Goal: Obtain resource: Obtain resource

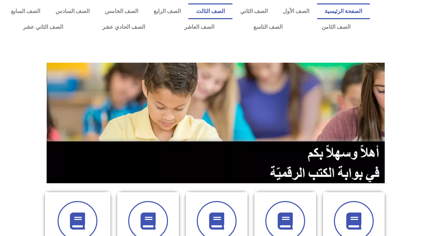
click at [220, 14] on link "الصف الثالث" at bounding box center [210, 11] width 44 height 16
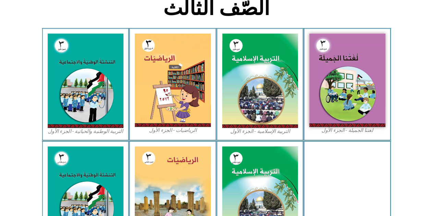
scroll to position [186, 0]
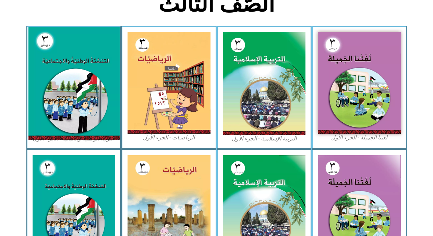
click at [65, 78] on img at bounding box center [73, 83] width 91 height 113
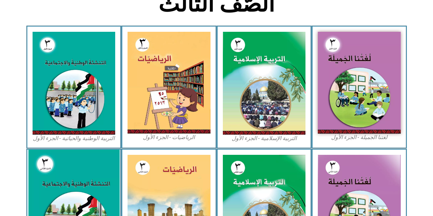
click at [90, 176] on img at bounding box center [73, 207] width 91 height 114
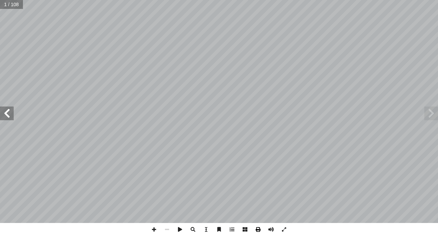
click at [263, 228] on span at bounding box center [258, 229] width 13 height 13
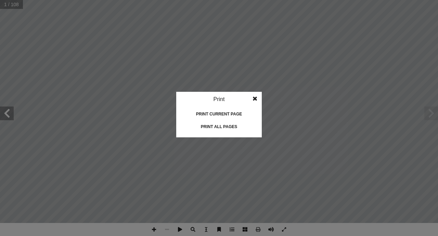
click at [224, 125] on div "Print all pages" at bounding box center [219, 126] width 68 height 11
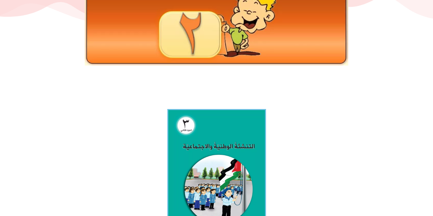
scroll to position [102, 0]
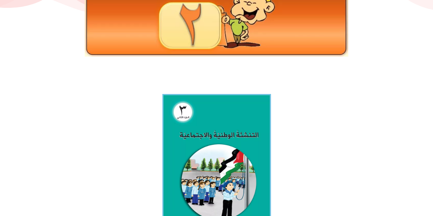
click at [246, 167] on img at bounding box center [216, 162] width 109 height 136
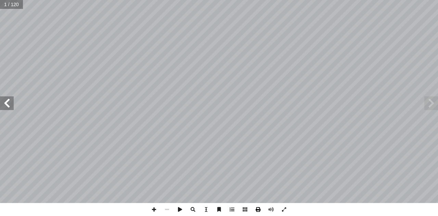
click at [262, 211] on span at bounding box center [258, 209] width 13 height 13
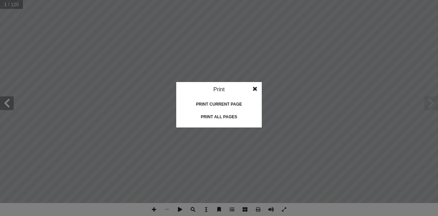
click at [224, 116] on div "Print all pages" at bounding box center [219, 117] width 68 height 11
